Goal: Find specific page/section: Find specific page/section

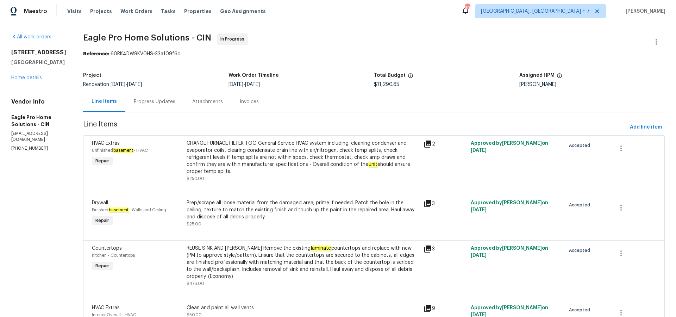
scroll to position [978, 0]
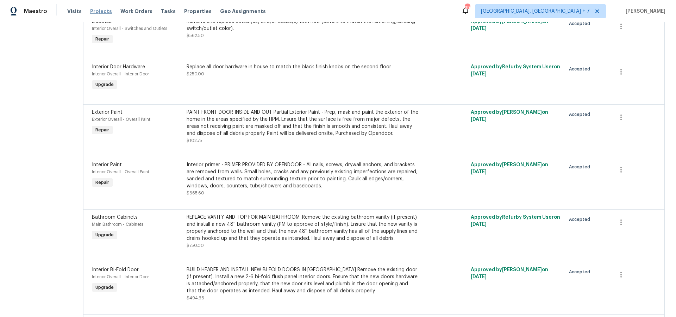
click at [103, 11] on span "Projects" at bounding box center [101, 11] width 22 height 7
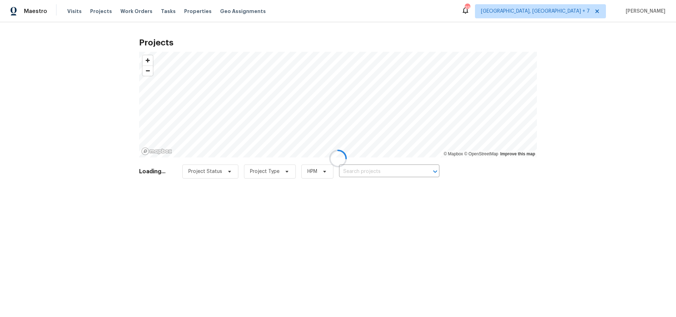
click at [390, 172] on div at bounding box center [338, 158] width 676 height 317
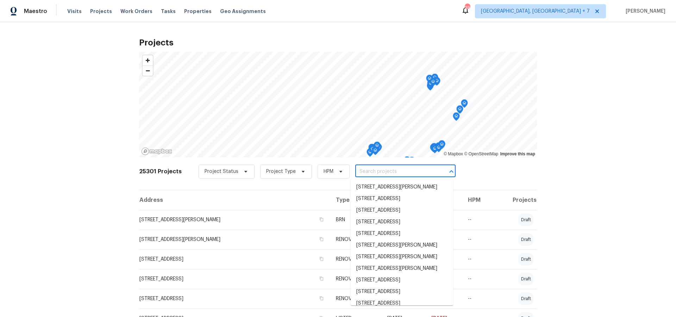
click at [384, 171] on input "text" at bounding box center [395, 171] width 81 height 11
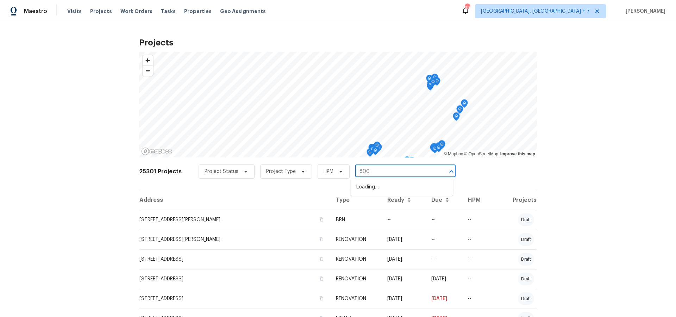
type input "8000"
drag, startPoint x: 384, startPoint y: 210, endPoint x: 384, endPoint y: 218, distance: 8.1
click at [384, 218] on ul "28000 Bassett Rd, Westlake, OH 44145 18000 E 18th St N, Independence, MO 64058 …" at bounding box center [401, 198] width 102 height 40
click at [383, 214] on span "8000 Del Dr N, New Hope, MN 55428" at bounding box center [386, 210] width 60 height 7
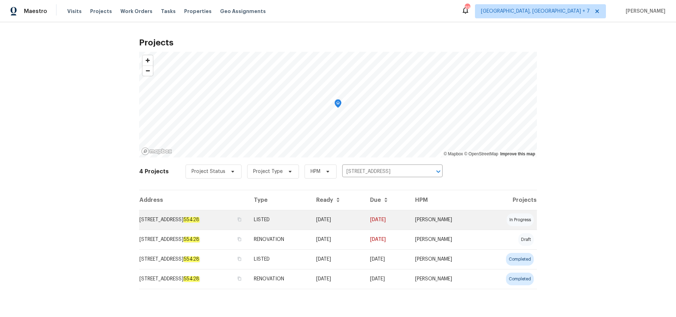
click at [204, 220] on td "8000 Del Dr N, New Hope, MN 55428" at bounding box center [193, 220] width 109 height 20
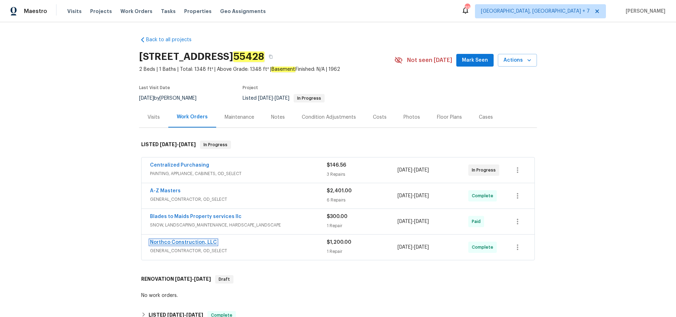
click at [176, 241] on link "Northco Construction, LLC" at bounding box center [183, 242] width 67 height 5
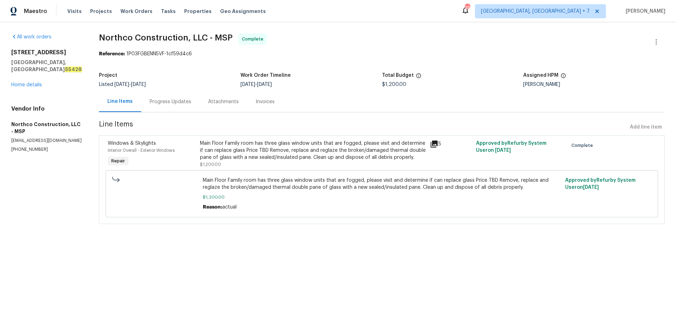
click at [436, 144] on icon at bounding box center [433, 143] width 7 height 7
click at [32, 82] on link "Home details" at bounding box center [26, 84] width 31 height 5
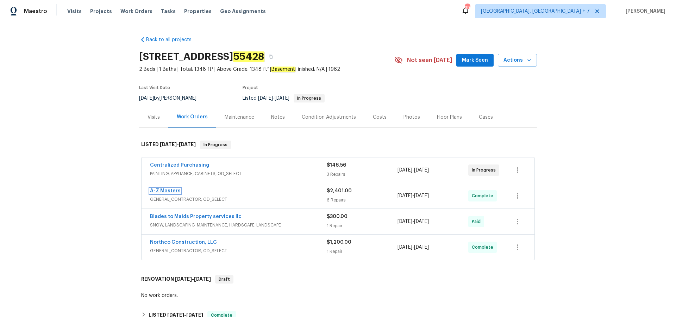
click at [166, 191] on link "A-Z Masters" at bounding box center [165, 190] width 31 height 5
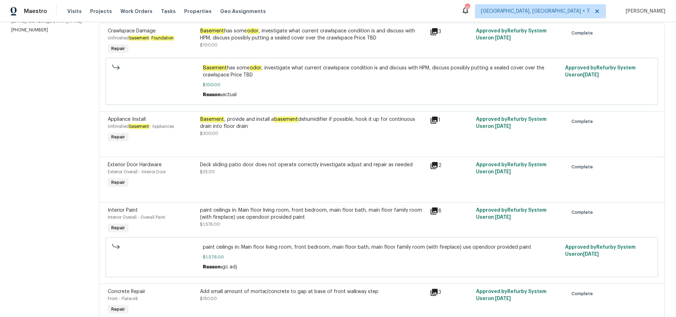
scroll to position [115, 0]
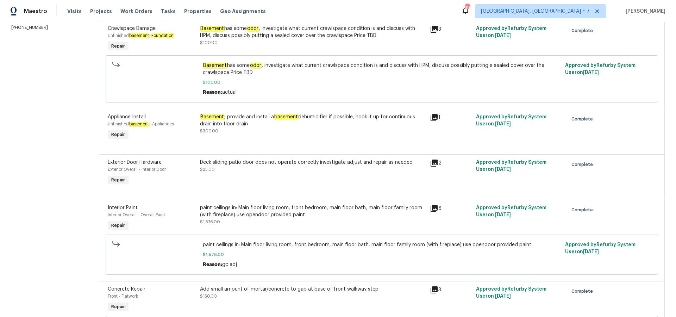
click at [430, 208] on icon at bounding box center [433, 208] width 7 height 7
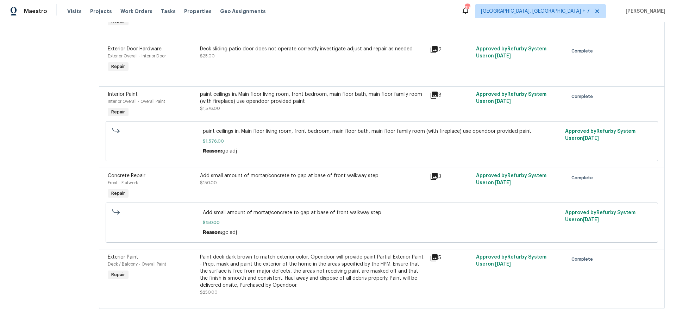
scroll to position [241, 0]
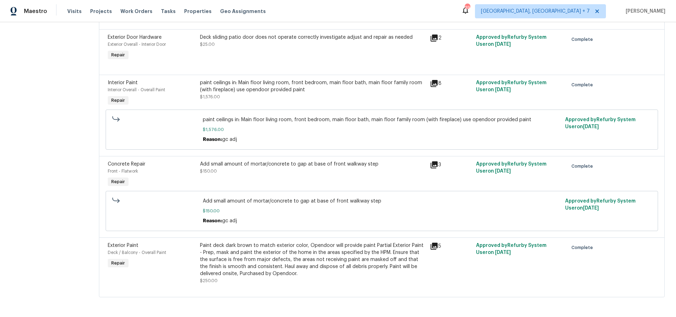
click at [430, 246] on icon at bounding box center [433, 245] width 7 height 7
click at [98, 10] on span "Projects" at bounding box center [101, 11] width 22 height 7
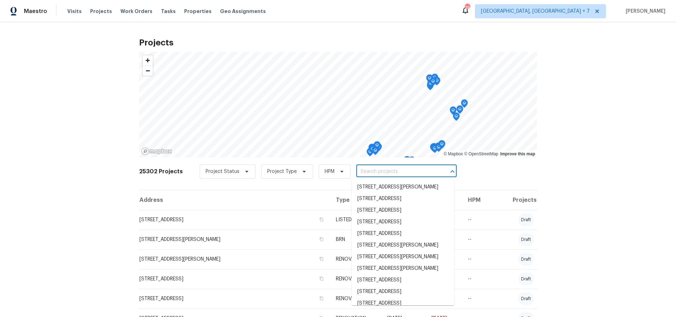
click at [377, 171] on input "text" at bounding box center [396, 171] width 81 height 11
type input "12 wa"
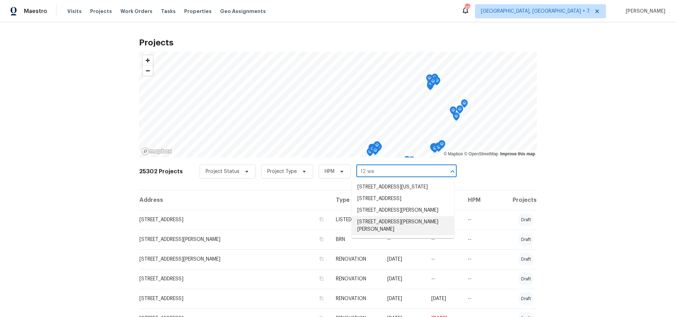
click at [385, 235] on li "[STREET_ADDRESS][PERSON_NAME][PERSON_NAME]" at bounding box center [403, 225] width 102 height 19
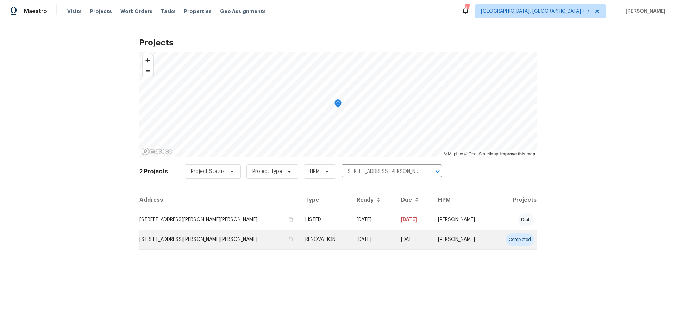
click at [209, 238] on td "[STREET_ADDRESS][PERSON_NAME][PERSON_NAME]" at bounding box center [219, 239] width 160 height 20
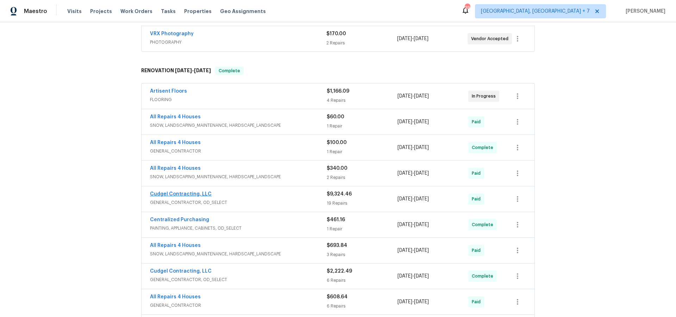
scroll to position [141, 0]
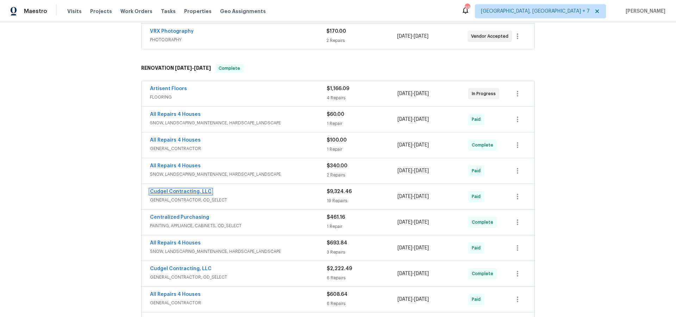
click at [174, 189] on link "Cudgel Contracting, LLC" at bounding box center [181, 191] width 62 height 5
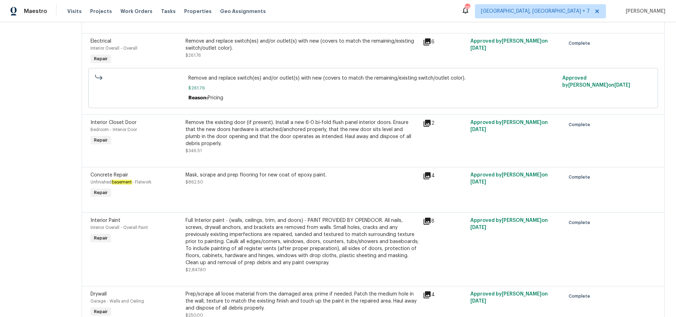
scroll to position [442, 0]
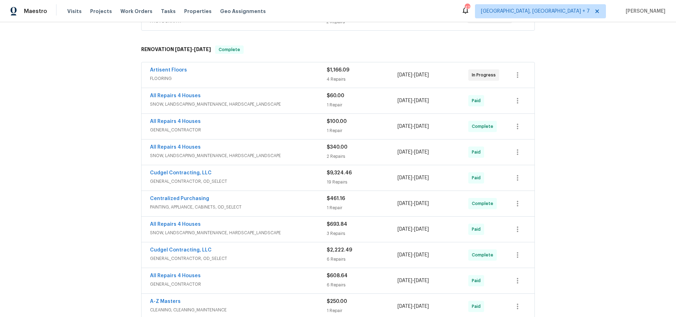
scroll to position [162, 0]
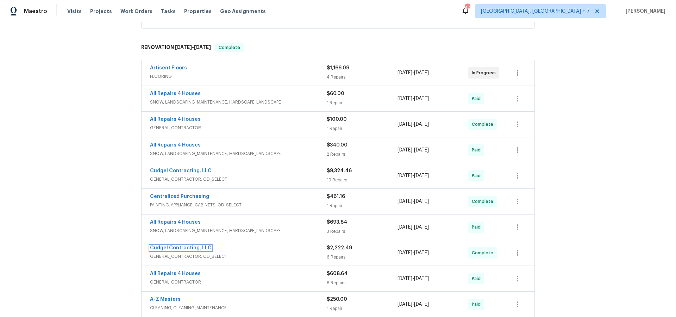
click at [182, 245] on link "Cudgel Contracting, LLC" at bounding box center [181, 247] width 62 height 5
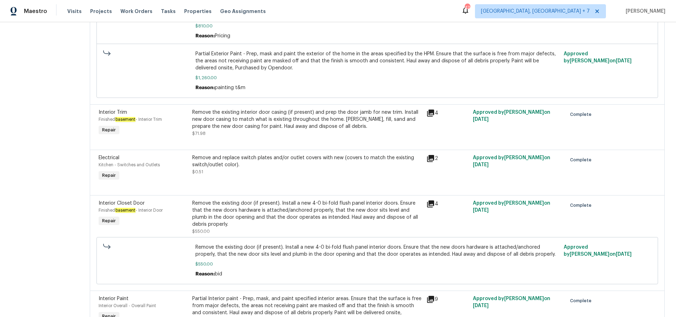
scroll to position [314, 0]
